Goal: Task Accomplishment & Management: Use online tool/utility

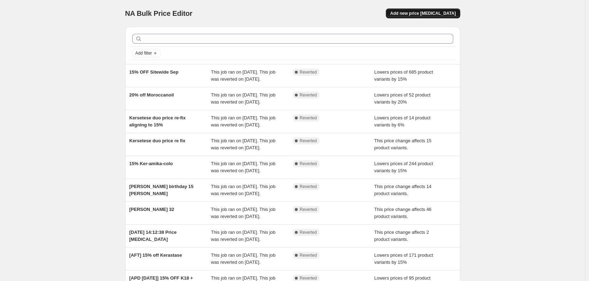
click at [441, 13] on span "Add new price [MEDICAL_DATA]" at bounding box center [423, 14] width 66 height 6
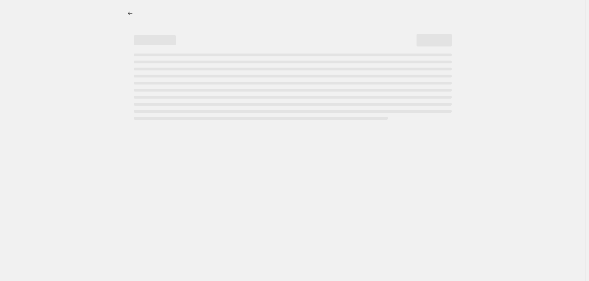
select select "percentage"
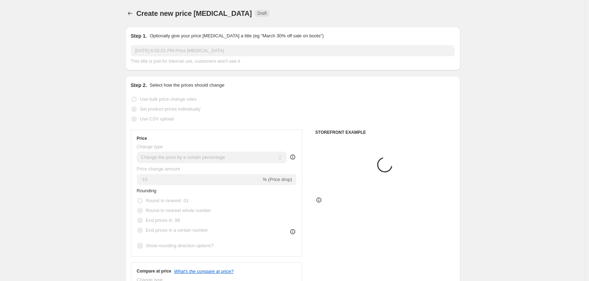
scroll to position [35, 0]
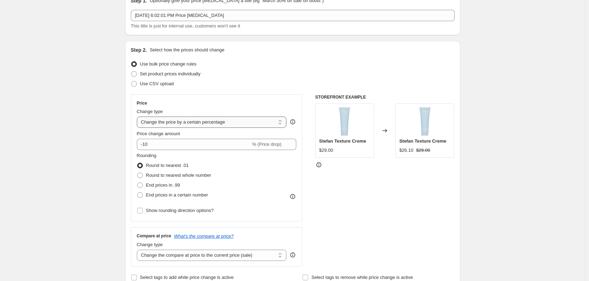
click at [196, 123] on select "Change the price to a certain amount Change the price by a certain amount Chang…" at bounding box center [212, 122] width 150 height 11
click at [150, 75] on span "Set product prices individually" at bounding box center [170, 73] width 61 height 5
click at [132, 72] on input "Set product prices individually" at bounding box center [131, 71] width 0 height 0
radio input "true"
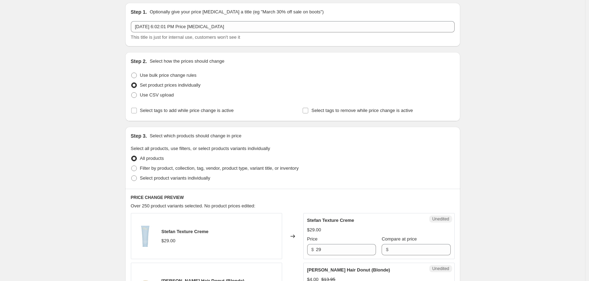
scroll to position [0, 0]
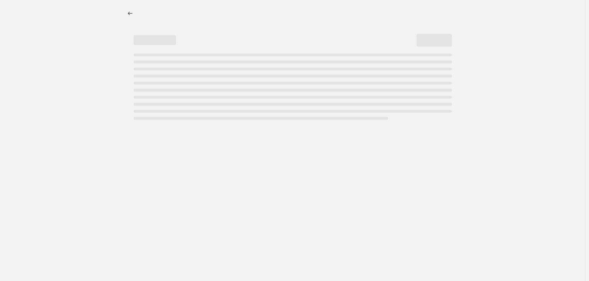
select select "percentage"
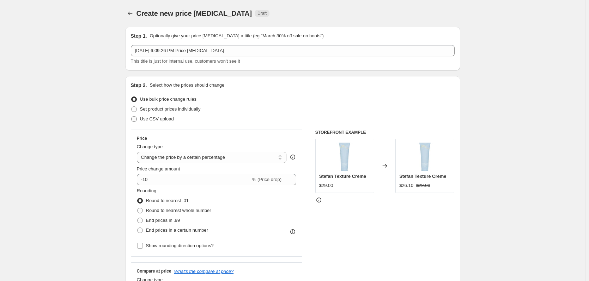
click at [157, 119] on span "Use CSV upload" at bounding box center [157, 118] width 34 height 5
click at [132, 117] on input "Use CSV upload" at bounding box center [131, 116] width 0 height 0
radio input "true"
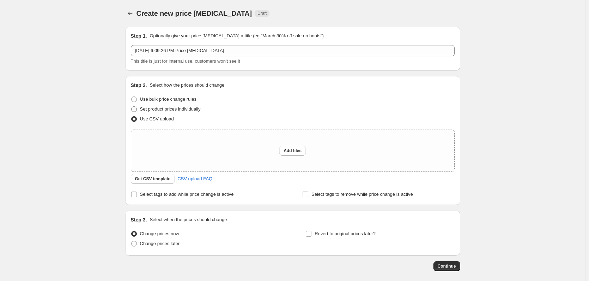
click at [159, 112] on span "Set product prices individually" at bounding box center [170, 109] width 61 height 5
click at [132, 107] on input "Set product prices individually" at bounding box center [131, 107] width 0 height 0
radio input "true"
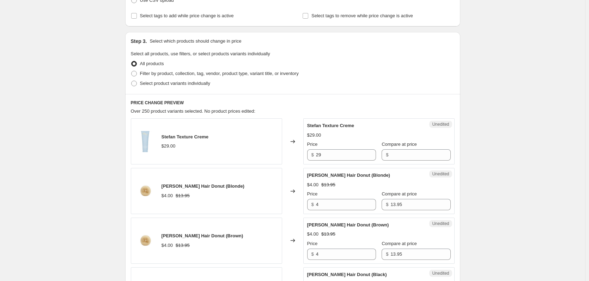
scroll to position [176, 0]
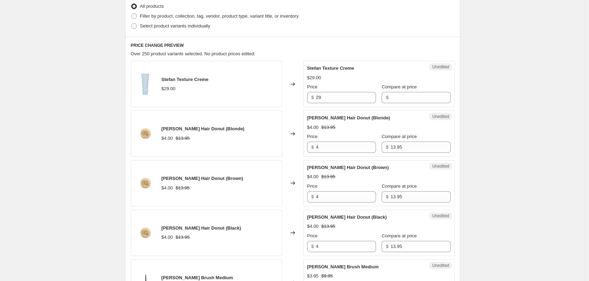
click at [182, 56] on span "Over 250 product variants selected. No product prices edited:" at bounding box center [193, 53] width 125 height 5
